Goal: Task Accomplishment & Management: Use online tool/utility

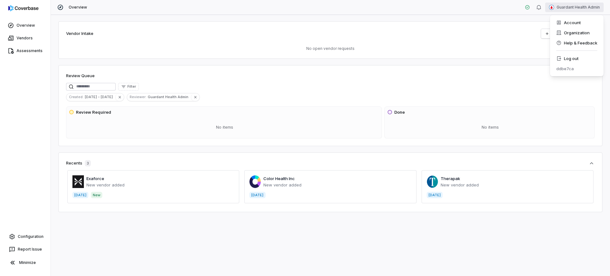
click at [579, 10] on html "Overview Vendors Assessments Configuration Report Issue Minimize Overview Guard…" at bounding box center [305, 138] width 610 height 276
click at [568, 58] on div "Log out" at bounding box center [577, 58] width 49 height 10
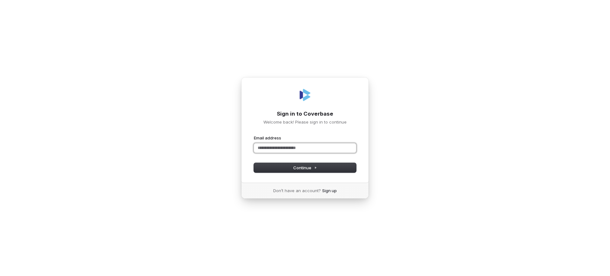
click at [0, 276] on com-1password-button at bounding box center [0, 276] width 0 height 0
click at [294, 148] on input "Email address" at bounding box center [305, 148] width 102 height 10
type input "**********"
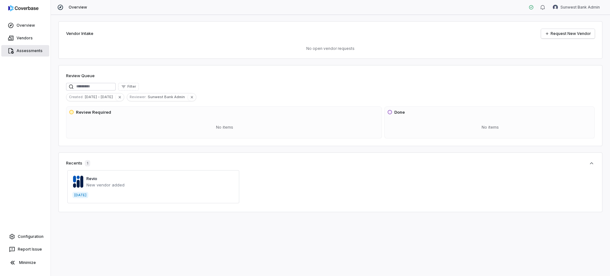
click at [21, 53] on span "Assessments" at bounding box center [30, 50] width 26 height 5
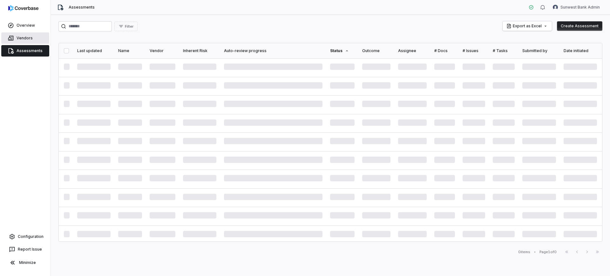
click at [20, 42] on link "Vendors" at bounding box center [25, 37] width 48 height 11
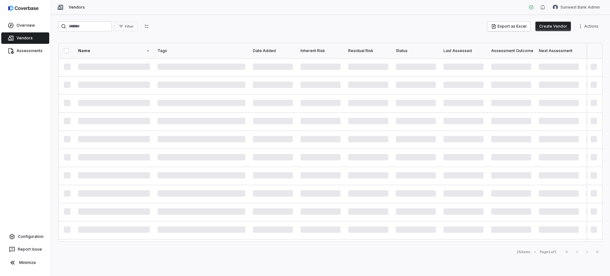
click at [592, 26] on html "Overview Vendors Assessments Configuration Report Issue Minimize Vendors Sunwes…" at bounding box center [305, 138] width 610 height 276
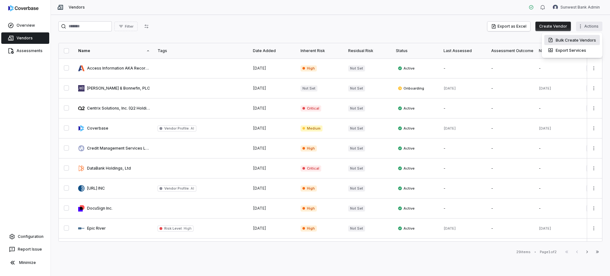
click at [555, 44] on div "Bulk Create Vendors" at bounding box center [573, 40] width 56 height 10
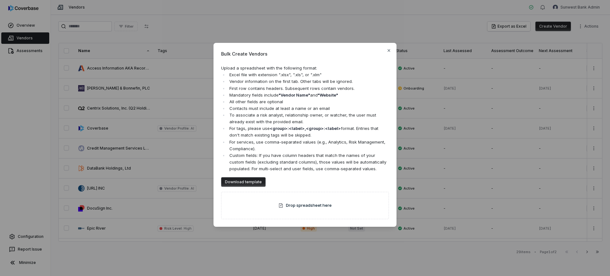
click at [249, 181] on button "Download template" at bounding box center [243, 182] width 45 height 10
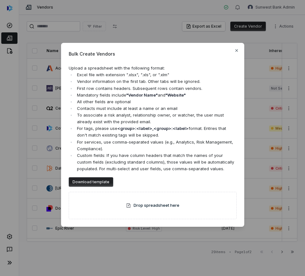
click at [179, 40] on div "Bulk Create Vendors Upload a spreadsheet with the following format: Excel file …" at bounding box center [152, 138] width 305 height 211
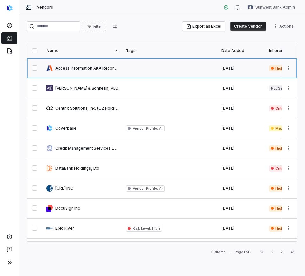
click at [133, 72] on link at bounding box center [169, 69] width 95 height 20
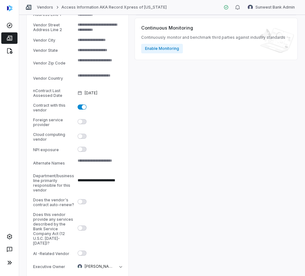
scroll to position [278, 0]
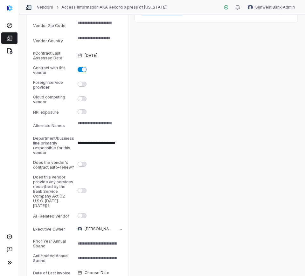
click at [51, 182] on div "Does this vendor provide any services described by the Bank Service Company Act…" at bounding box center [54, 191] width 42 height 33
copy div "Does this vendor provide any services described by the Bank Service Company Act…"
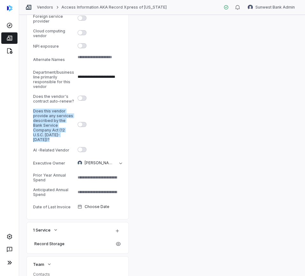
scroll to position [358, 0]
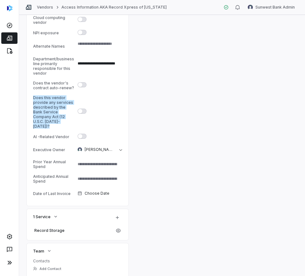
type textarea "*"
